Goal: Task Accomplishment & Management: Complete application form

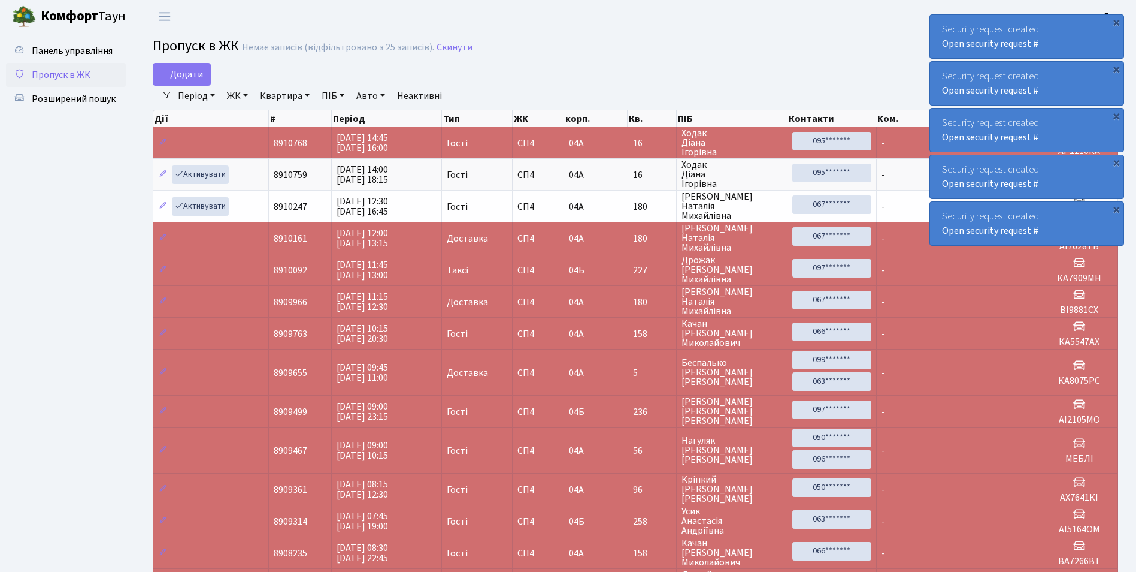
select select "25"
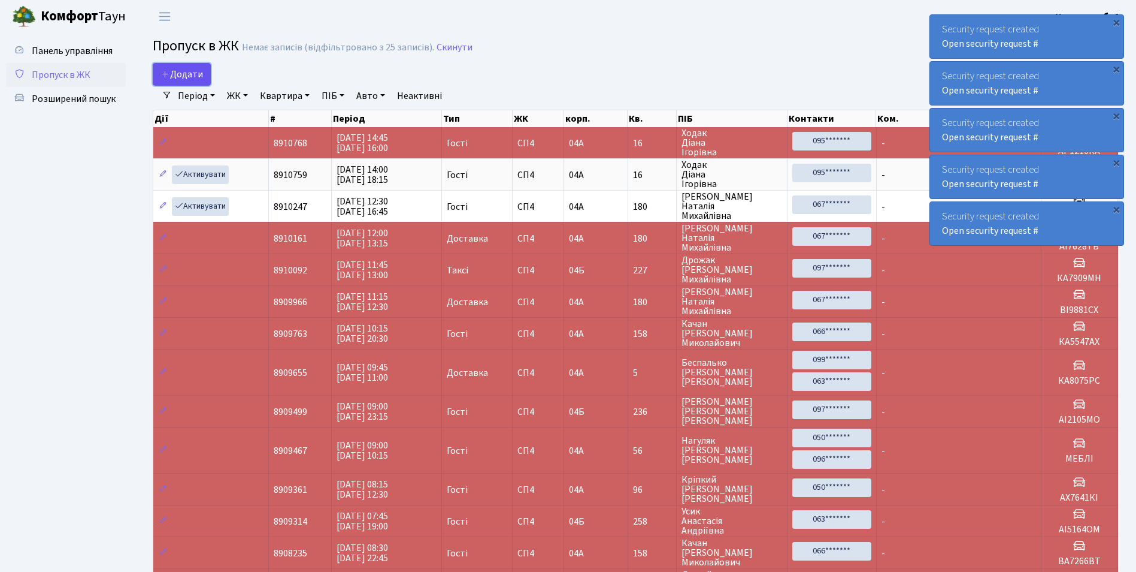
click at [180, 75] on span "Додати" at bounding box center [182, 74] width 43 height 13
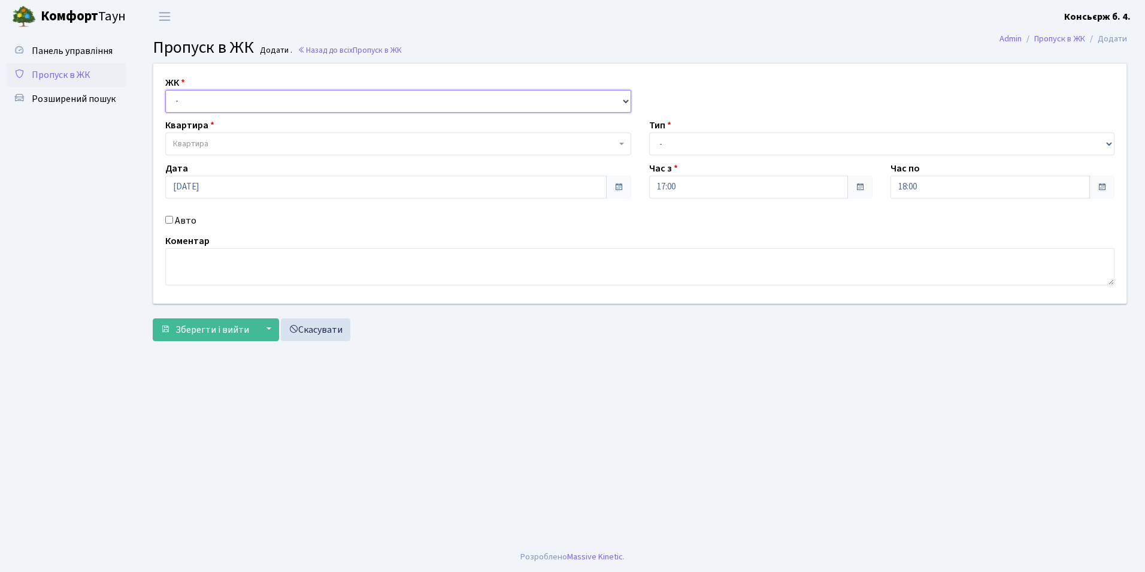
click at [185, 99] on select "- [STREET_ADDRESS]" at bounding box center [398, 101] width 466 height 23
select select "325"
click at [165, 90] on select "- [STREET_ADDRESS]" at bounding box center [398, 101] width 466 height 23
select select
click at [205, 143] on span "Квартира" at bounding box center [190, 144] width 35 height 12
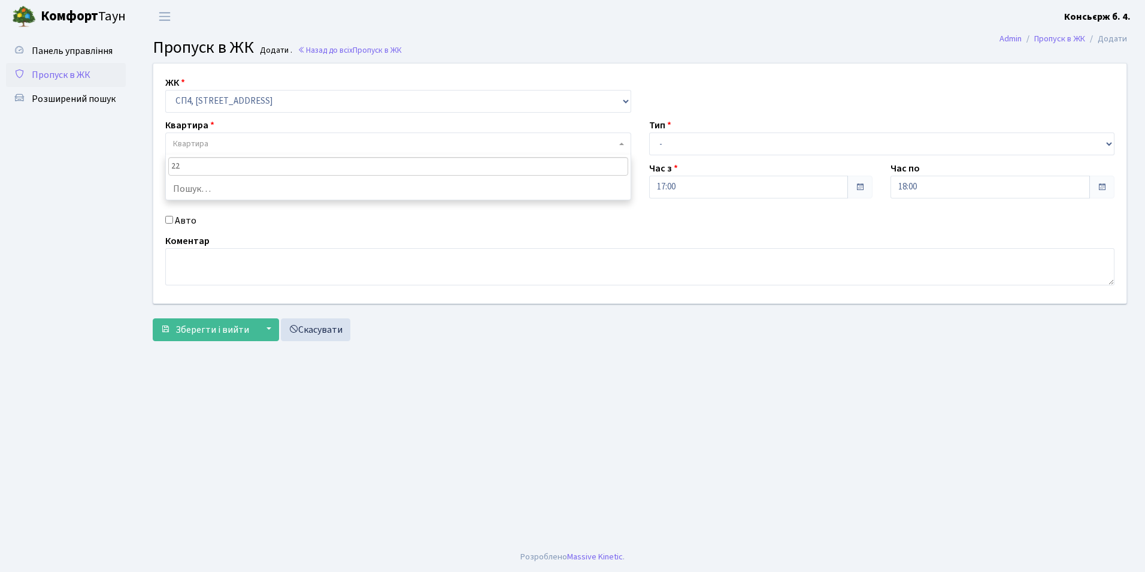
type input "227"
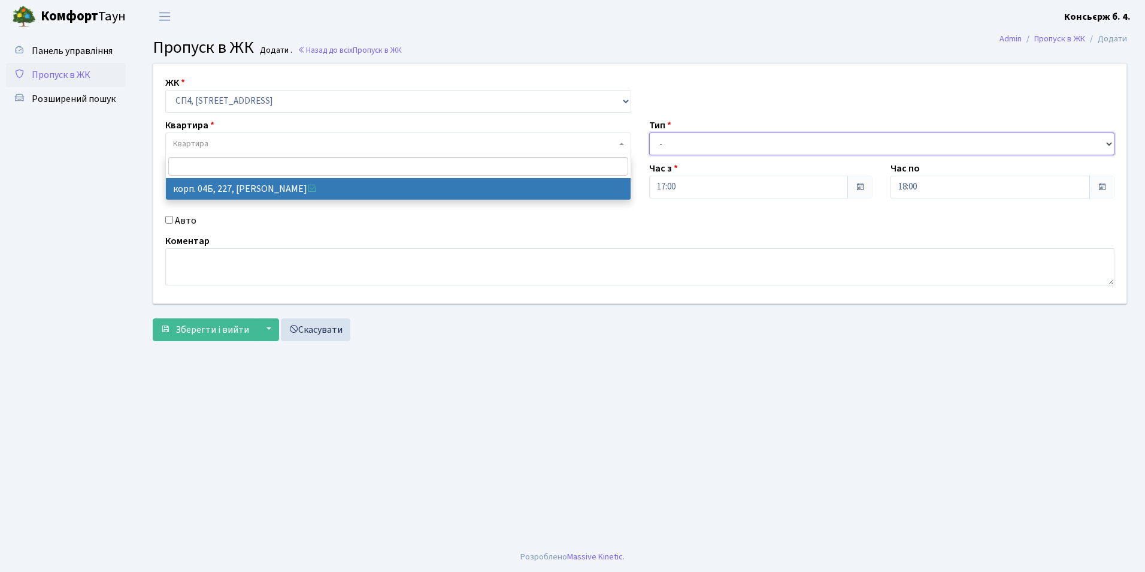
click at [669, 144] on select "- Доставка Таксі Гості Сервіс" at bounding box center [882, 143] width 466 height 23
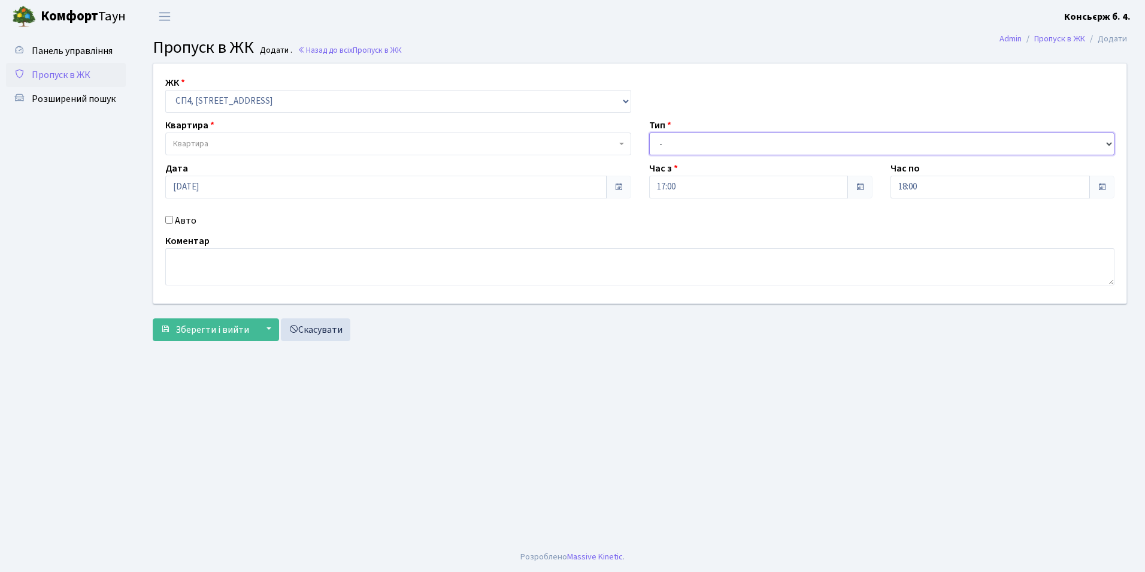
select select "1"
click at [649, 132] on select "- Доставка Таксі Гості Сервіс" at bounding box center [882, 143] width 466 height 23
click at [168, 219] on input "Авто" at bounding box center [169, 220] width 8 height 8
checkbox input "true"
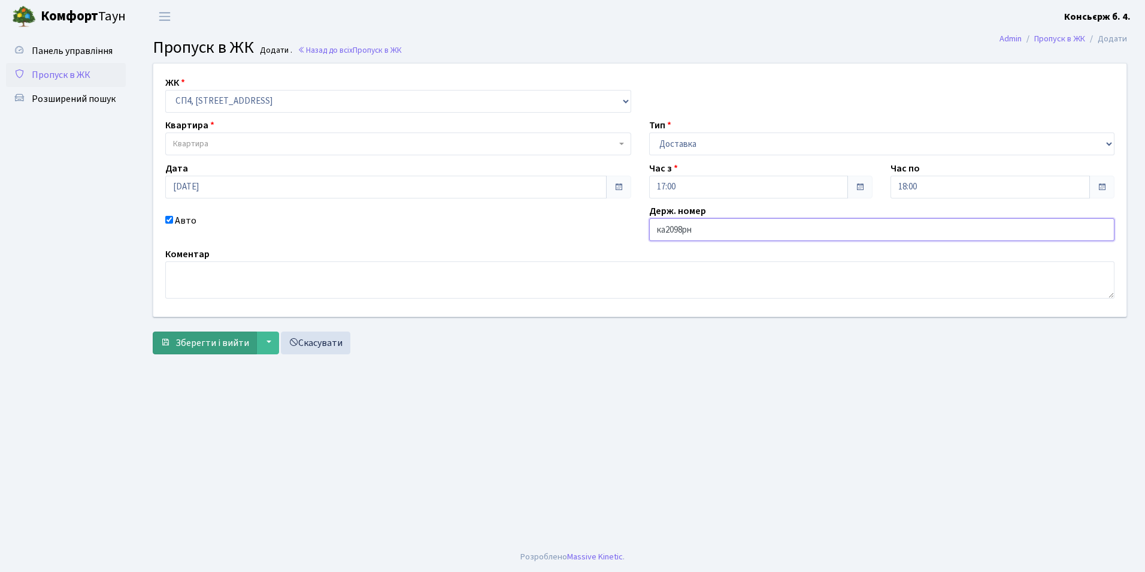
type input "ка2098рн"
click at [188, 340] on span "Зберегти і вийти" at bounding box center [213, 342] width 74 height 13
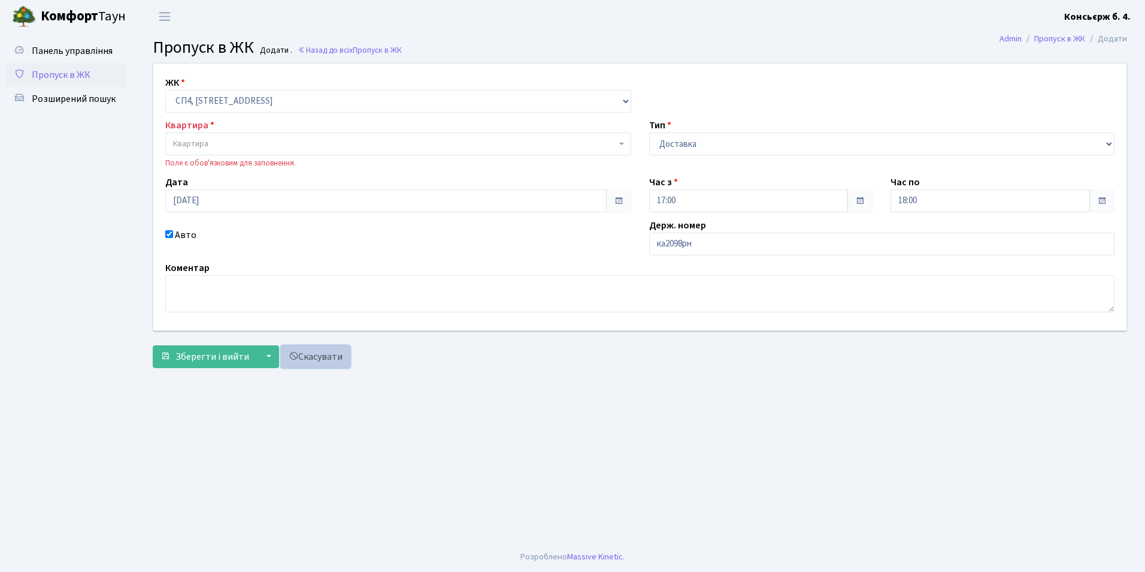
click at [316, 356] on link "Скасувати" at bounding box center [315, 356] width 69 height 23
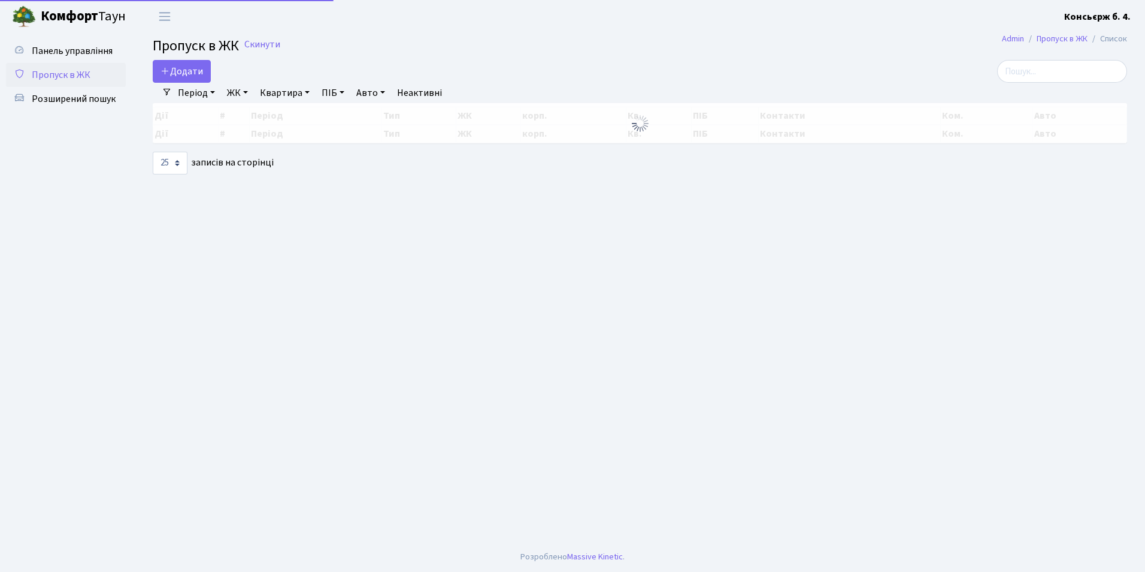
select select "25"
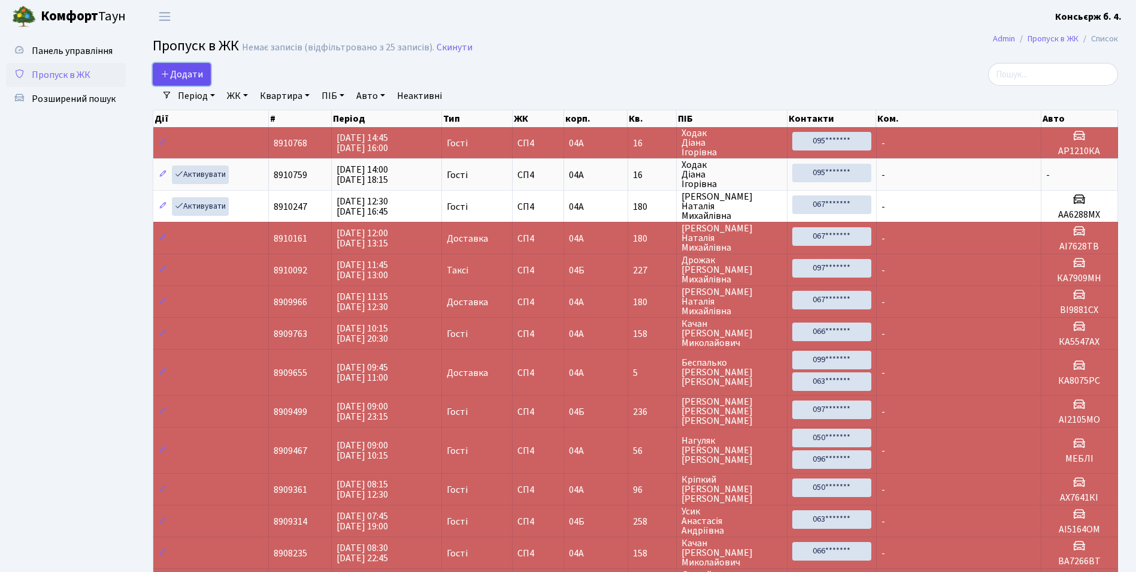
click at [181, 72] on span "Додати" at bounding box center [182, 74] width 43 height 13
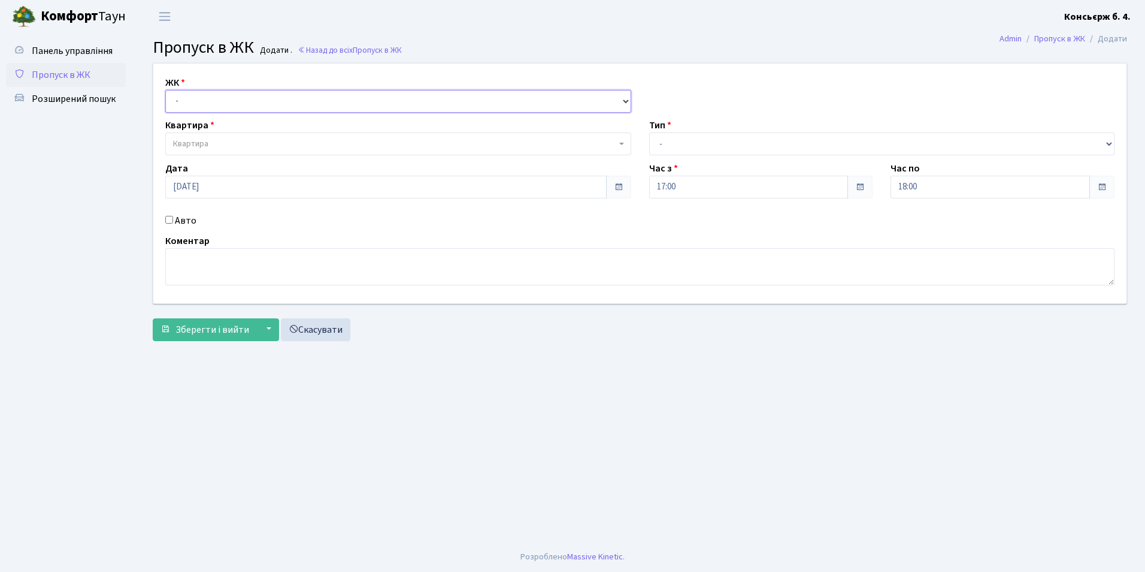
click at [187, 99] on select "- [STREET_ADDRESS]" at bounding box center [398, 101] width 466 height 23
select select "325"
click at [165, 90] on select "- [STREET_ADDRESS]" at bounding box center [398, 101] width 466 height 23
select select
click at [207, 143] on span "Квартира" at bounding box center [190, 144] width 35 height 12
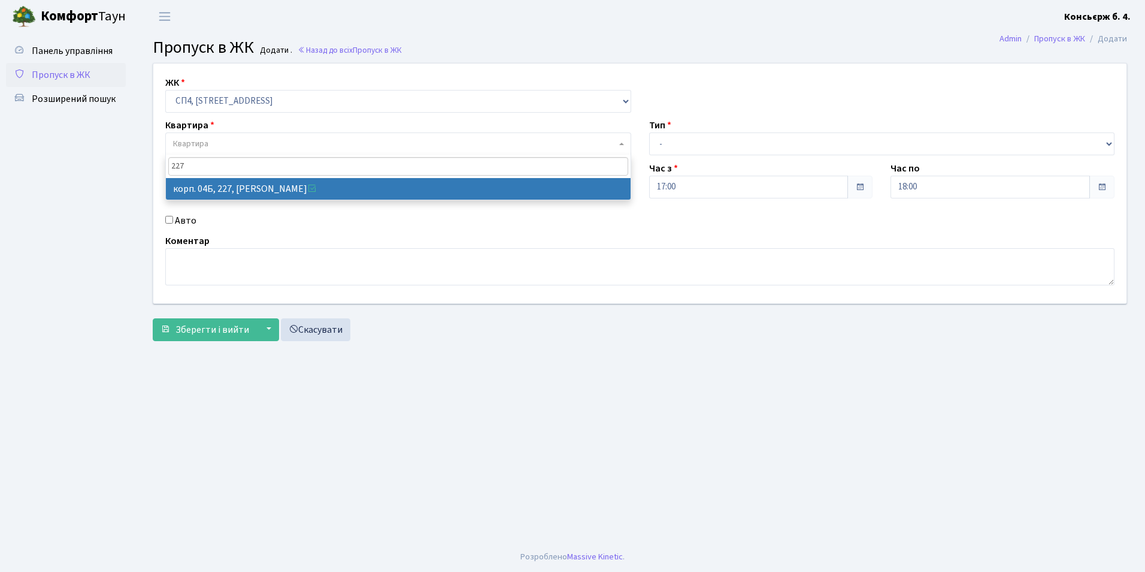
type input "227"
select select "21255"
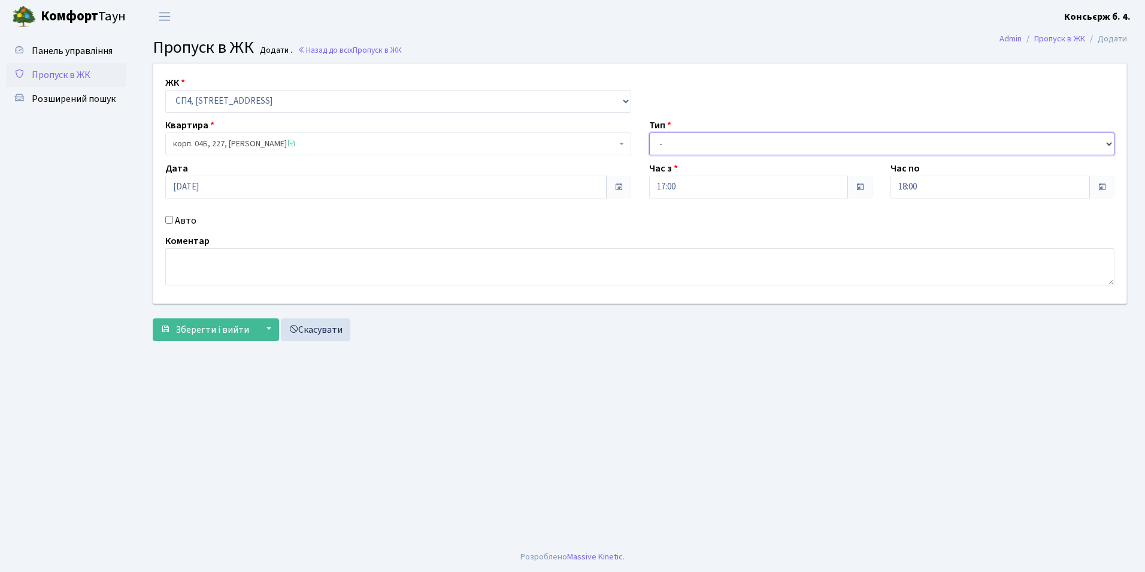
click at [675, 142] on select "- Доставка Таксі Гості Сервіс" at bounding box center [882, 143] width 466 height 23
select select "1"
click at [649, 132] on select "- Доставка Таксі Гості Сервіс" at bounding box center [882, 143] width 466 height 23
click at [170, 217] on input "Авто" at bounding box center [169, 220] width 8 height 8
checkbox input "true"
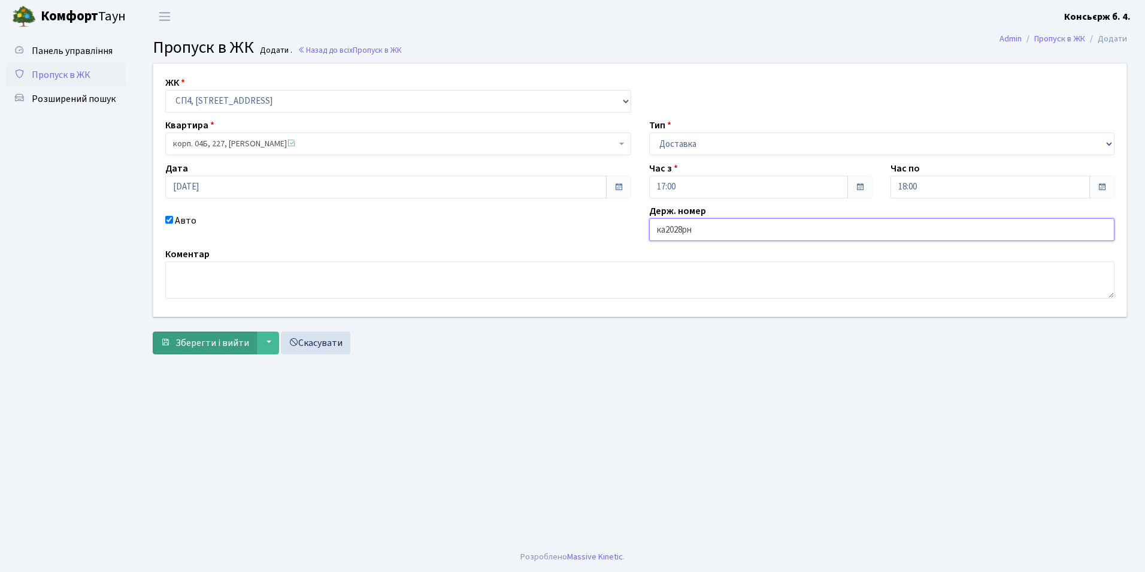
type input "ка2028рн"
click at [222, 341] on span "Зберегти і вийти" at bounding box center [213, 342] width 74 height 13
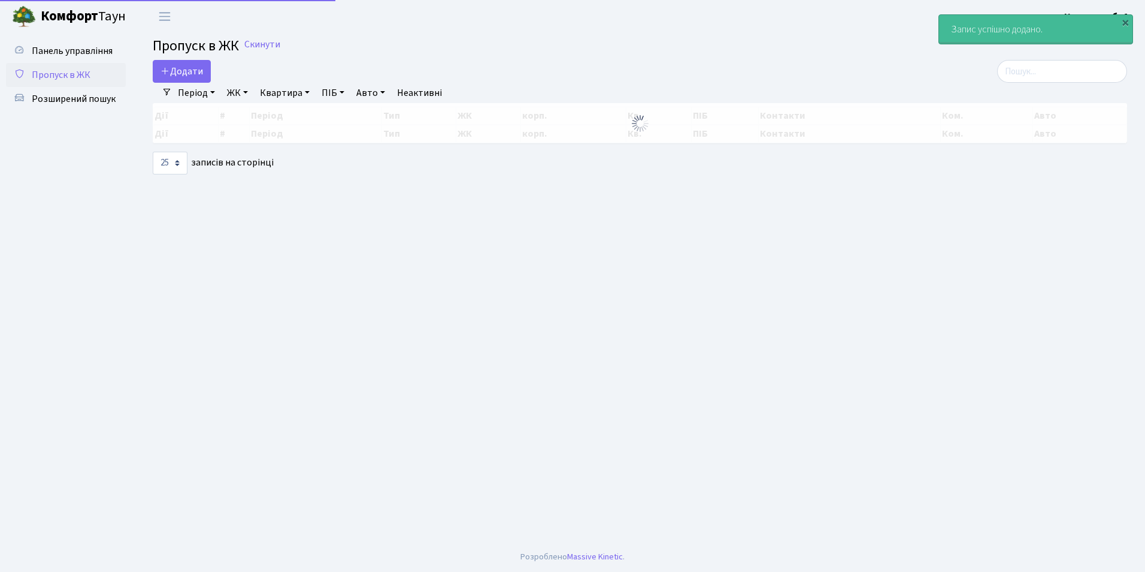
select select "25"
